Goal: Transaction & Acquisition: Purchase product/service

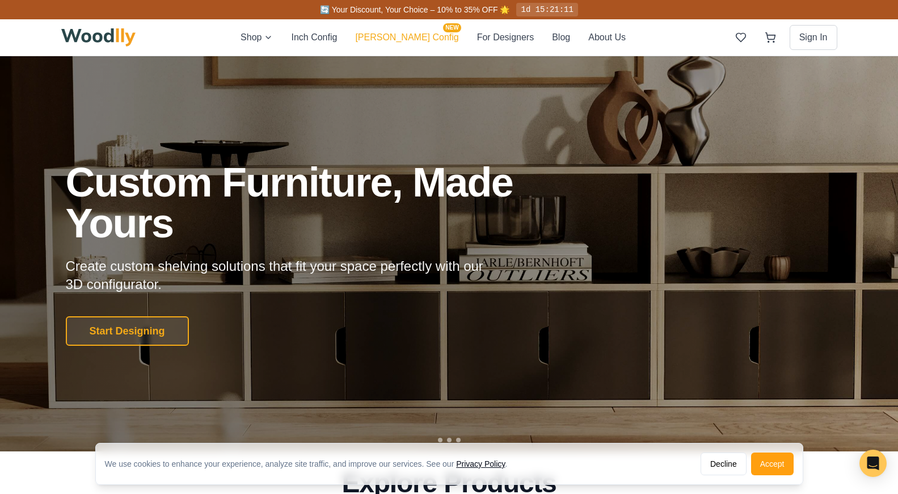
click at [400, 40] on button "[PERSON_NAME] Config NEW" at bounding box center [406, 37] width 103 height 15
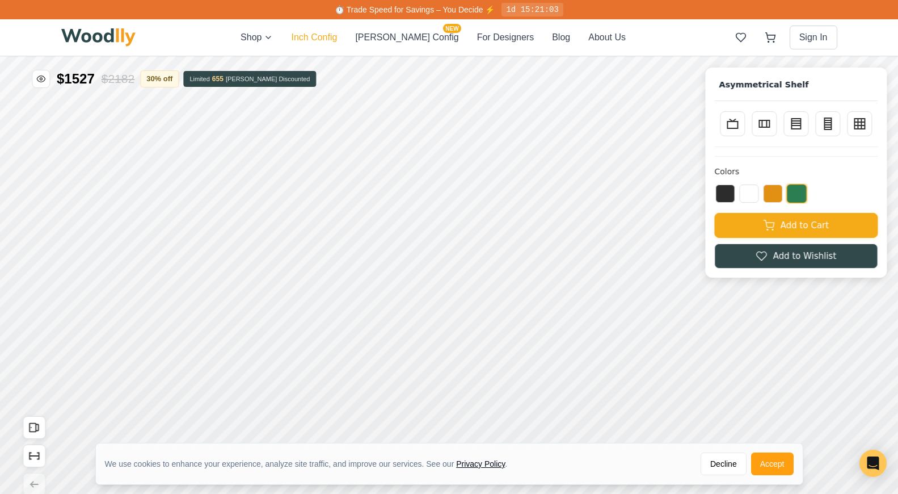
click at [337, 40] on button "Inch Config" at bounding box center [314, 38] width 46 height 14
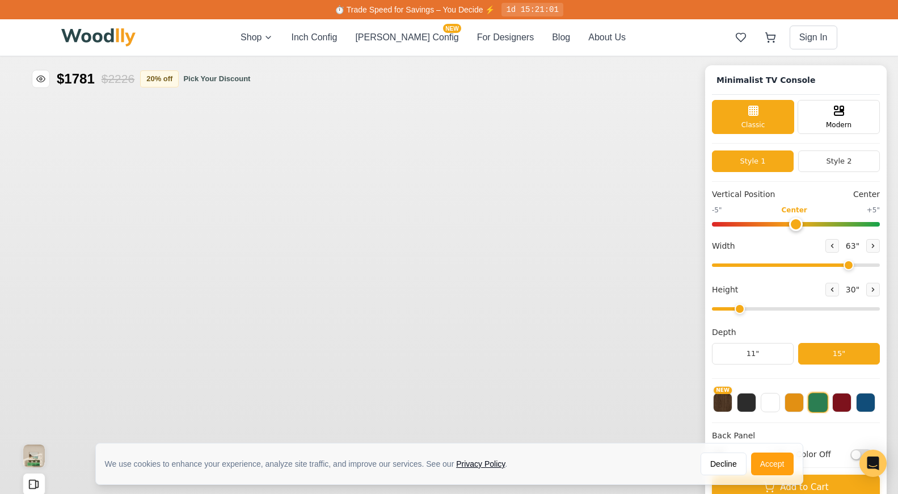
type input "63"
type input "2"
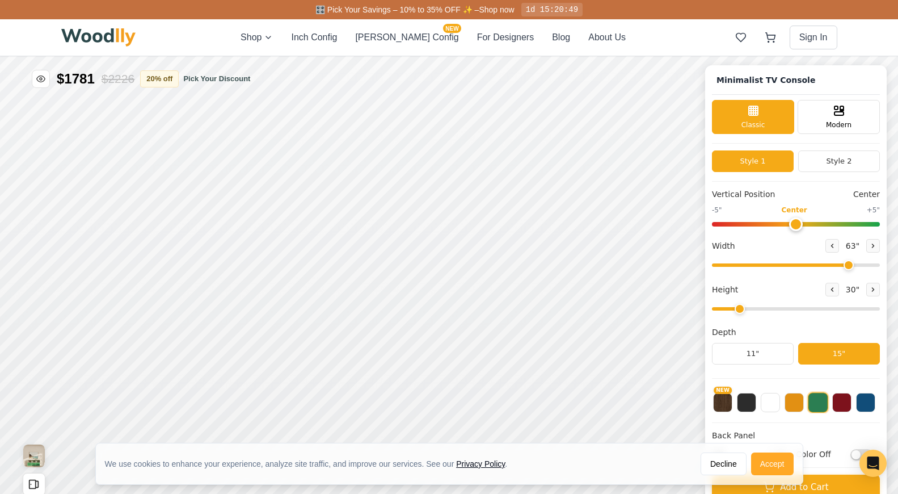
click at [764, 463] on button "Accept" at bounding box center [772, 463] width 43 height 23
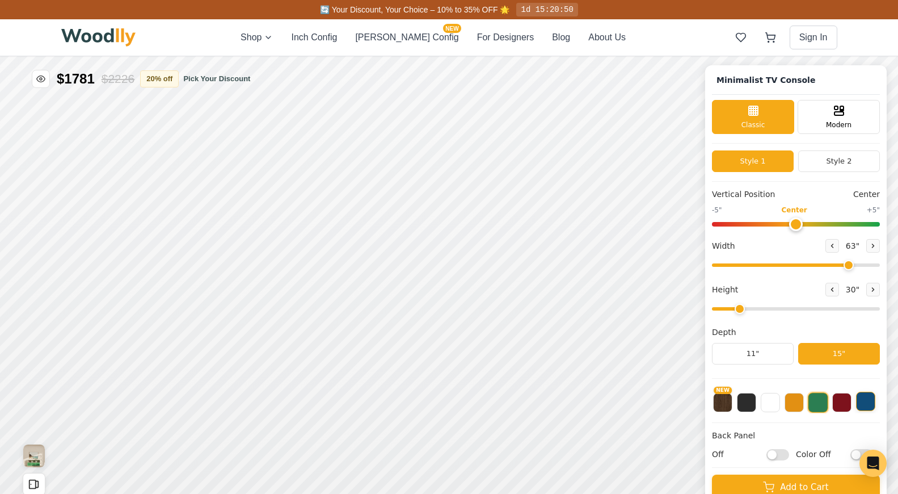
click at [864, 400] on button at bounding box center [865, 400] width 19 height 19
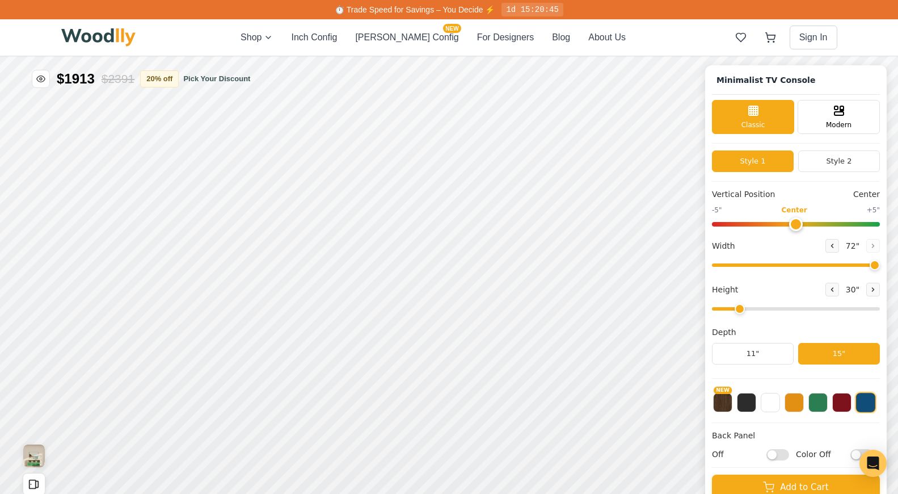
drag, startPoint x: 846, startPoint y: 264, endPoint x: 882, endPoint y: 261, distance: 35.3
type input "72"
click at [880, 263] on input "range" at bounding box center [796, 264] width 168 height 3
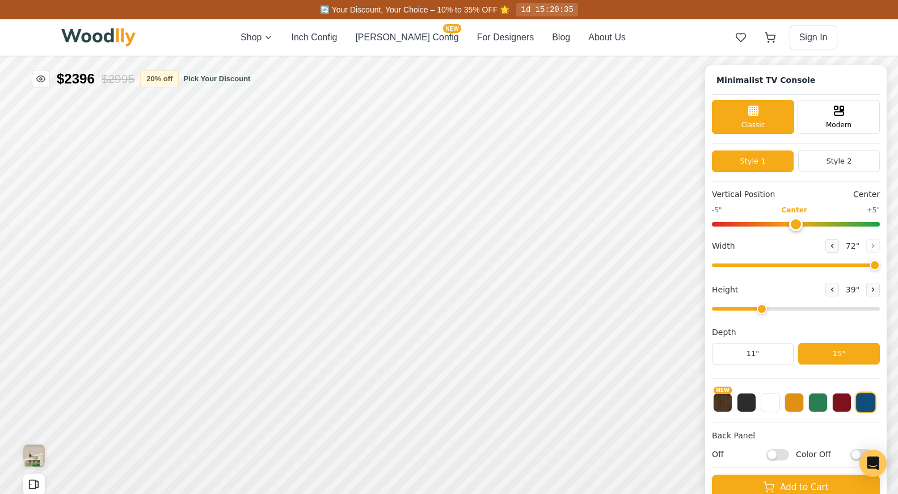
drag, startPoint x: 740, startPoint y: 309, endPoint x: 754, endPoint y: 309, distance: 14.2
type input "3"
click at [754, 309] on input "range" at bounding box center [796, 308] width 168 height 3
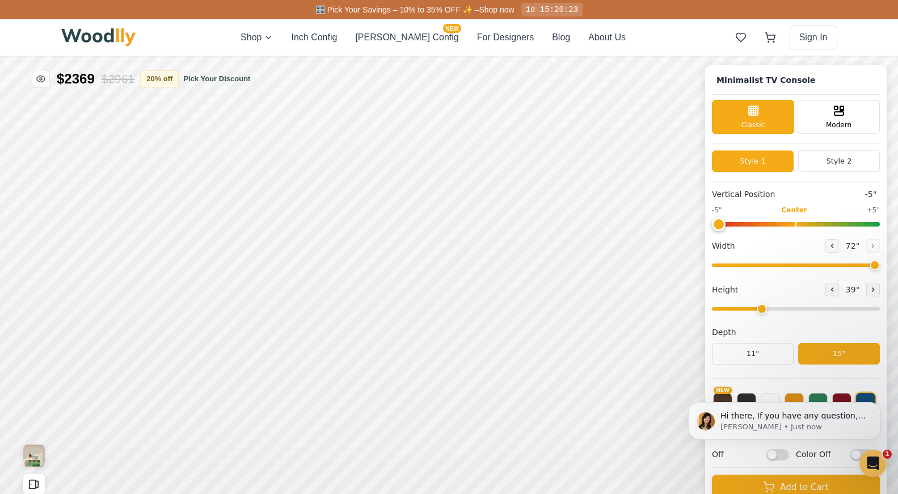
drag, startPoint x: 792, startPoint y: 226, endPoint x: 701, endPoint y: 227, distance: 91.3
type input "-5"
click at [712, 226] on input "range" at bounding box center [796, 224] width 168 height 5
click at [845, 162] on button "Style 2" at bounding box center [839, 161] width 82 height 22
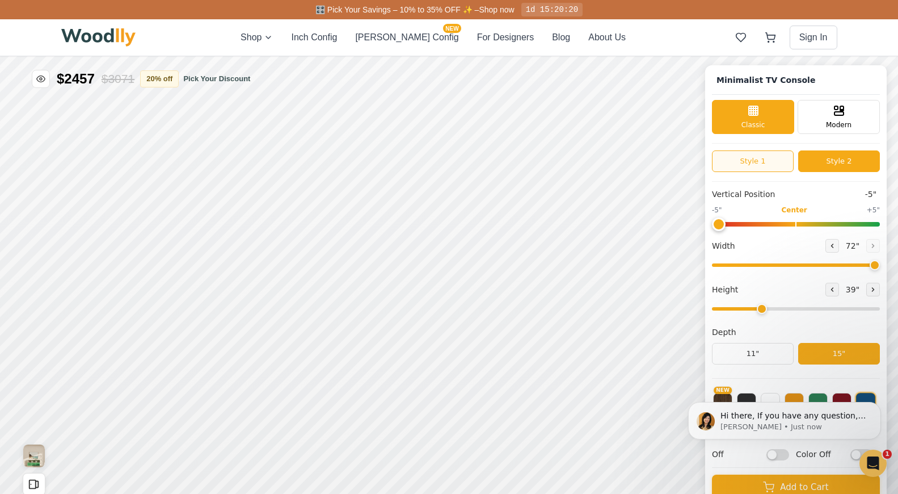
click at [757, 159] on button "Style 1" at bounding box center [753, 161] width 82 height 22
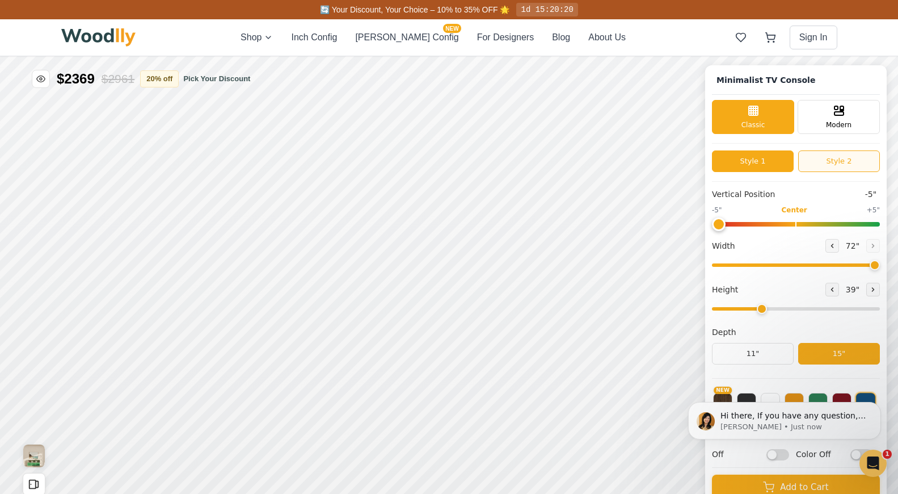
click at [833, 160] on button "Style 2" at bounding box center [839, 161] width 82 height 22
click at [765, 155] on button "Style 1" at bounding box center [753, 161] width 82 height 22
click at [826, 124] on span "Modern" at bounding box center [839, 124] width 26 height 10
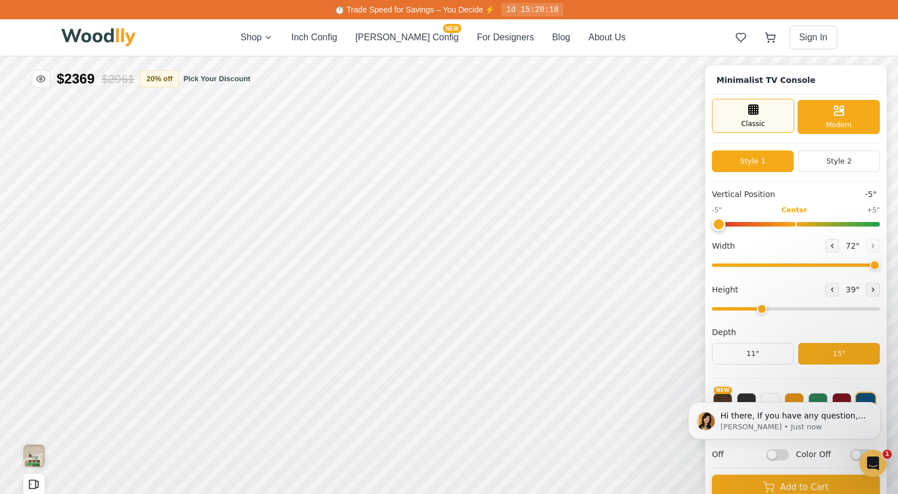
click at [765, 123] on div "Classic" at bounding box center [753, 116] width 82 height 34
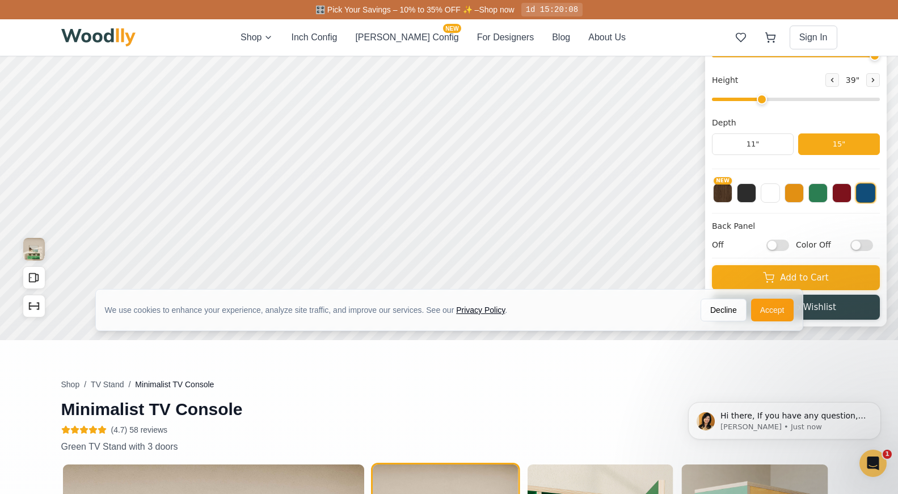
scroll to position [211, 0]
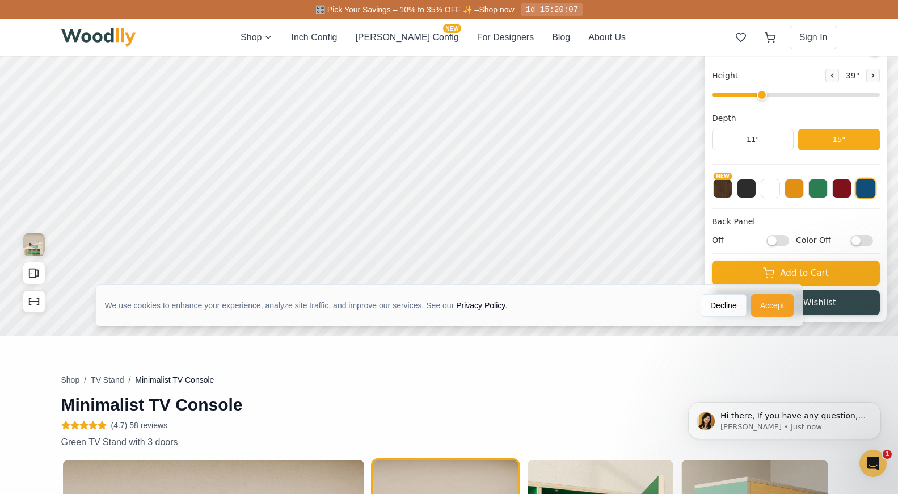
click at [761, 303] on button "Accept" at bounding box center [772, 305] width 43 height 23
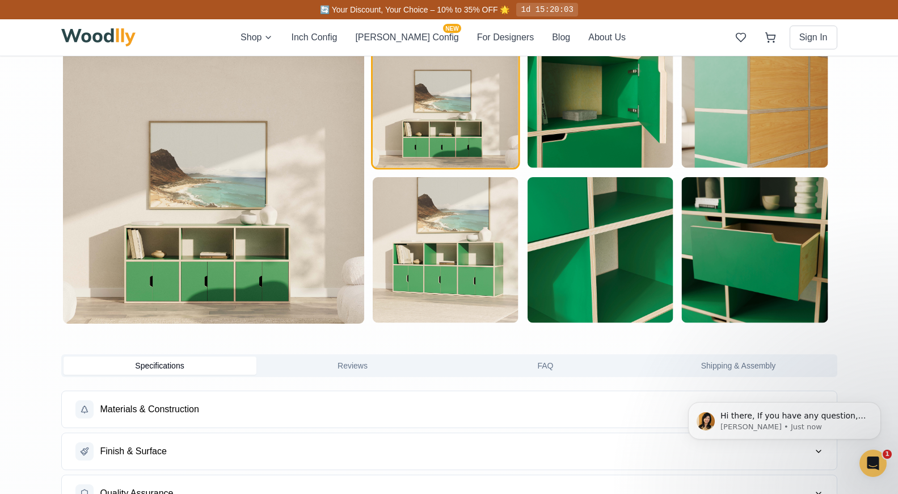
scroll to position [649, 0]
click at [728, 367] on button "Shipping & Assembly" at bounding box center [738, 365] width 193 height 18
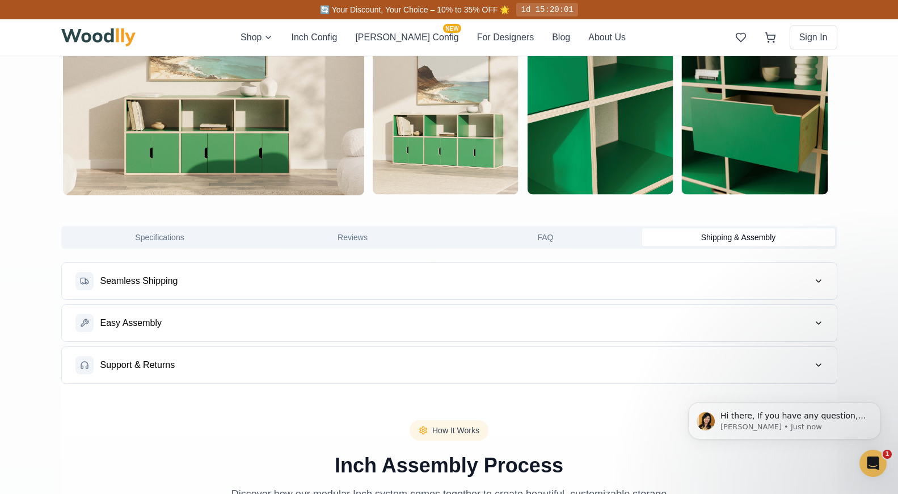
scroll to position [778, 0]
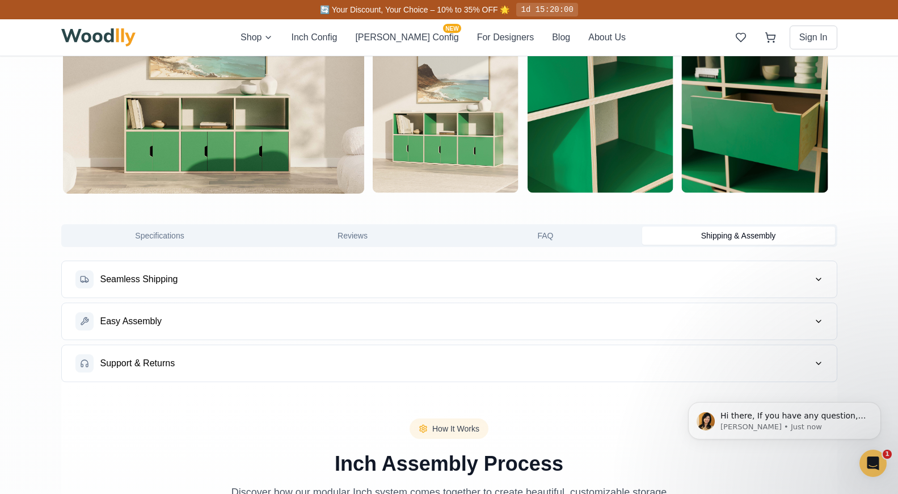
click at [408, 269] on button "Seamless Shipping" at bounding box center [449, 279] width 775 height 36
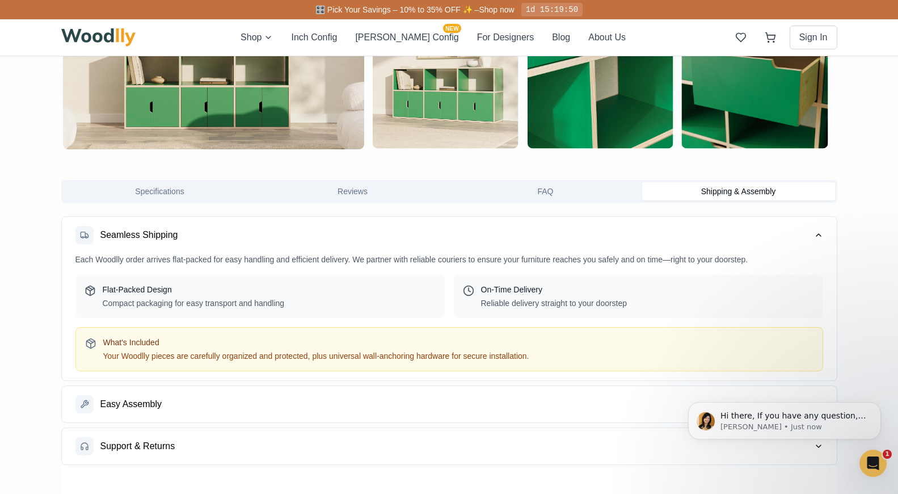
scroll to position [823, 0]
click at [461, 402] on button "Easy Assembly" at bounding box center [449, 403] width 775 height 36
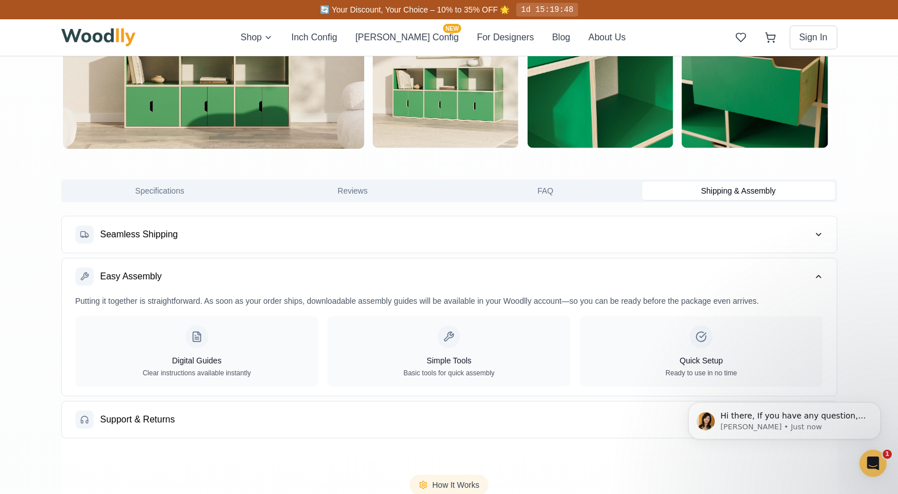
click at [360, 416] on button "Support & Returns" at bounding box center [449, 419] width 775 height 36
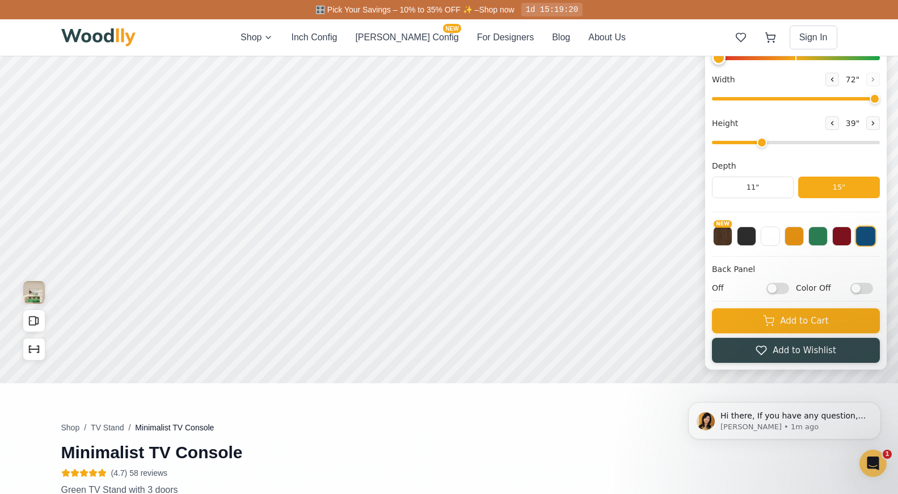
scroll to position [170, 0]
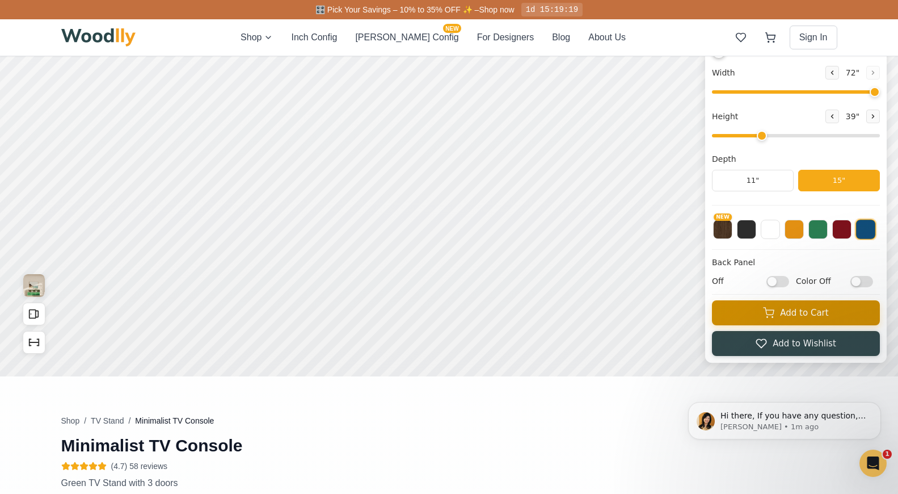
click at [767, 314] on icon at bounding box center [768, 312] width 11 height 11
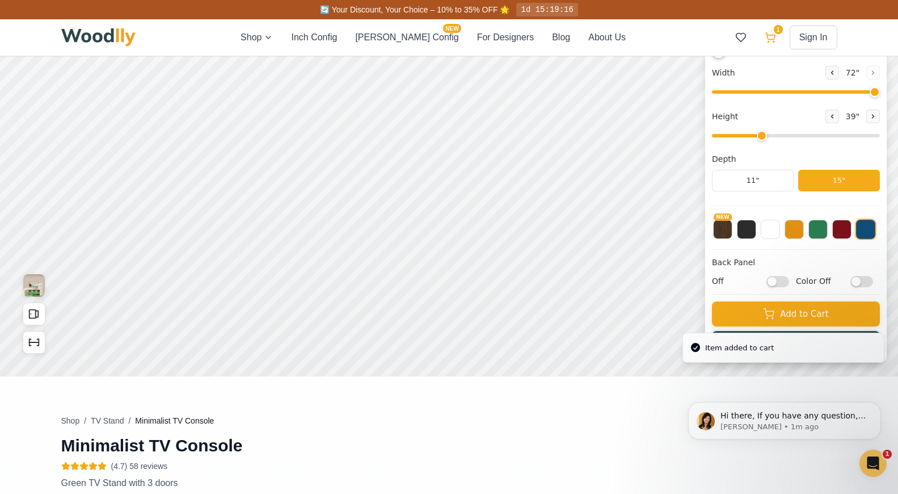
click at [769, 36] on icon at bounding box center [770, 37] width 11 height 11
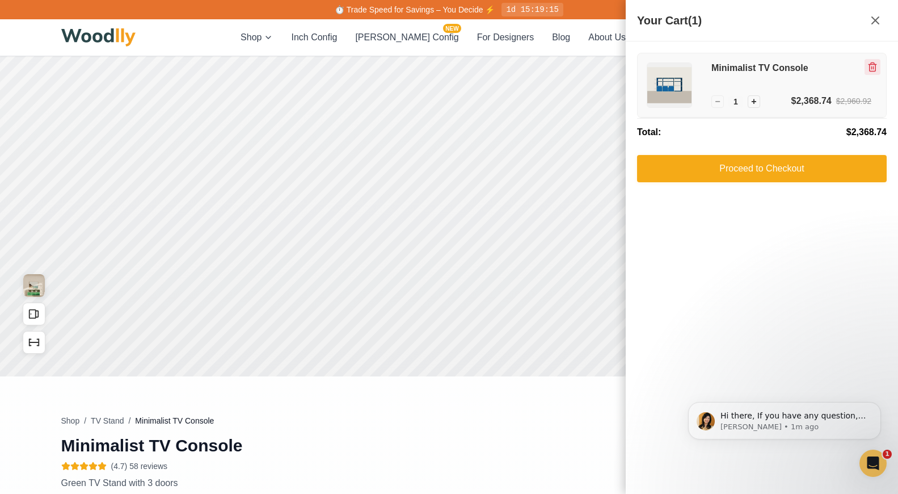
click at [868, 70] on icon "Remove item" at bounding box center [872, 67] width 10 height 10
